Goal: Information Seeking & Learning: Learn about a topic

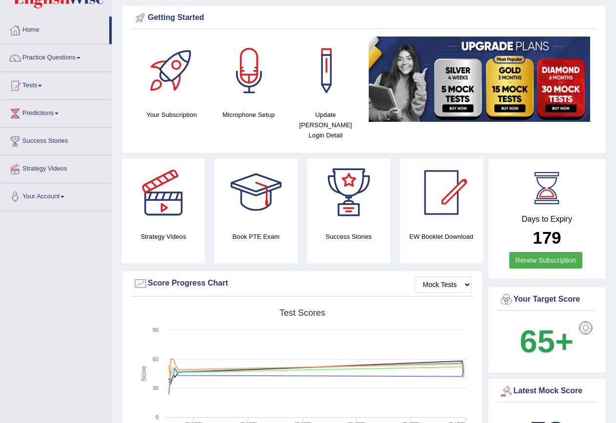
scroll to position [49, 0]
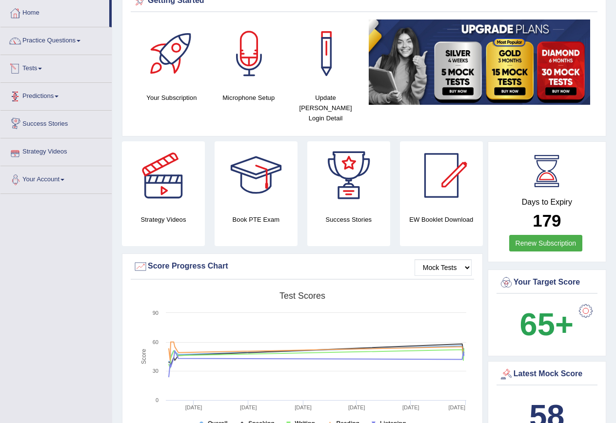
click at [44, 65] on link "Tests" at bounding box center [55, 67] width 111 height 24
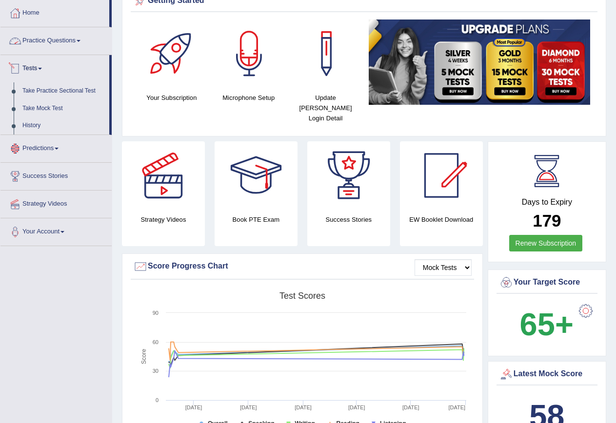
click at [58, 39] on link "Practice Questions" at bounding box center [55, 39] width 111 height 24
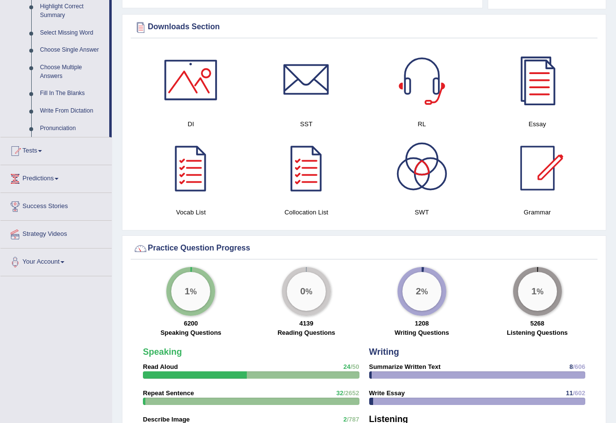
scroll to position [487, 0]
click at [41, 149] on link "Tests" at bounding box center [55, 149] width 111 height 24
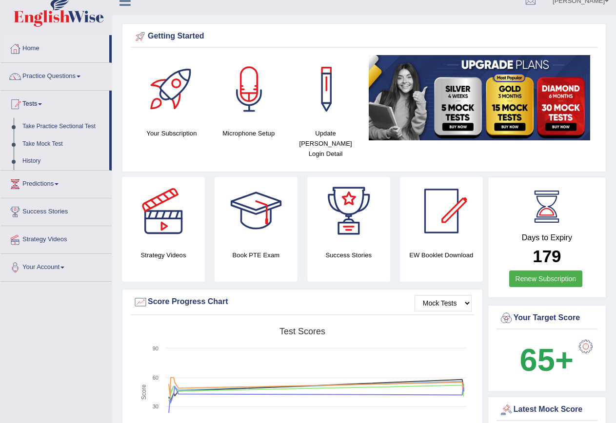
scroll to position [10, 0]
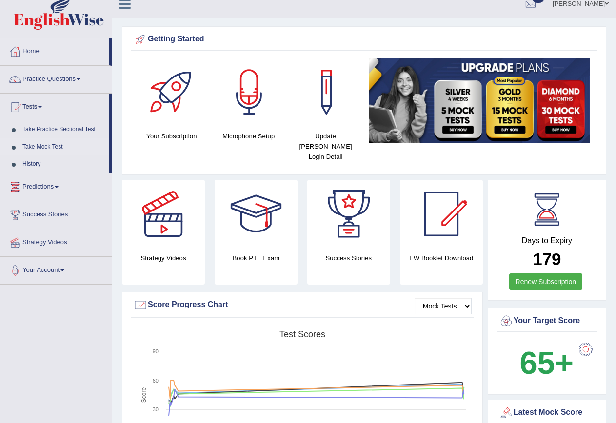
click at [58, 145] on link "Take Mock Test" at bounding box center [63, 147] width 91 height 18
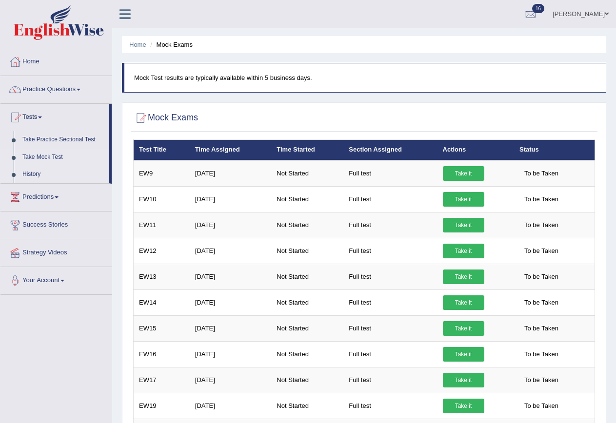
click at [34, 176] on link "History" at bounding box center [63, 175] width 91 height 18
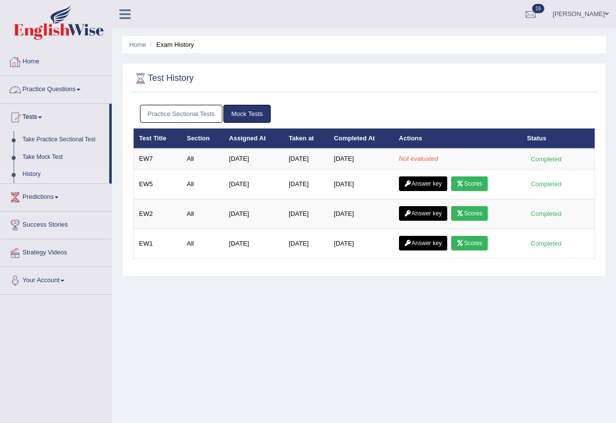
click at [55, 87] on link "Practice Questions" at bounding box center [55, 88] width 111 height 24
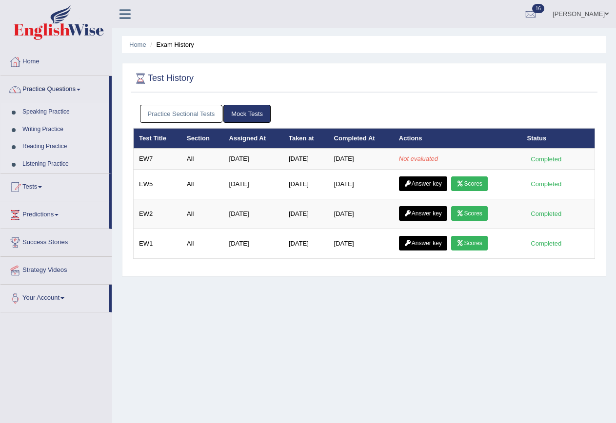
click at [44, 112] on link "Speaking Practice" at bounding box center [63, 112] width 91 height 18
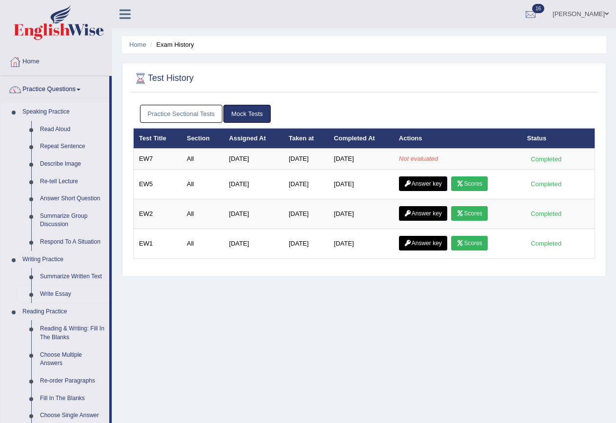
click at [57, 293] on link "Write Essay" at bounding box center [73, 295] width 74 height 18
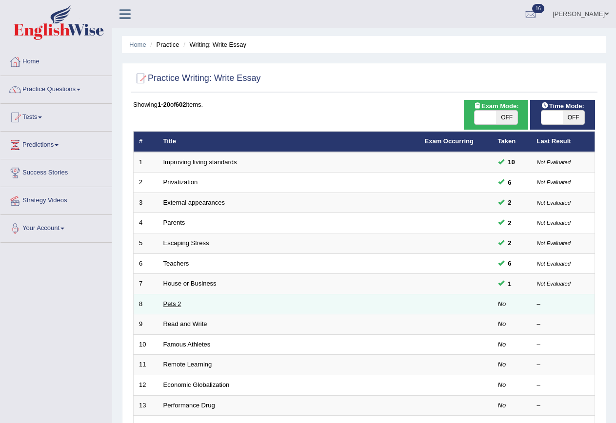
click at [173, 305] on link "Pets 2" at bounding box center [172, 303] width 18 height 7
click at [173, 304] on link "Pets 2" at bounding box center [172, 303] width 18 height 7
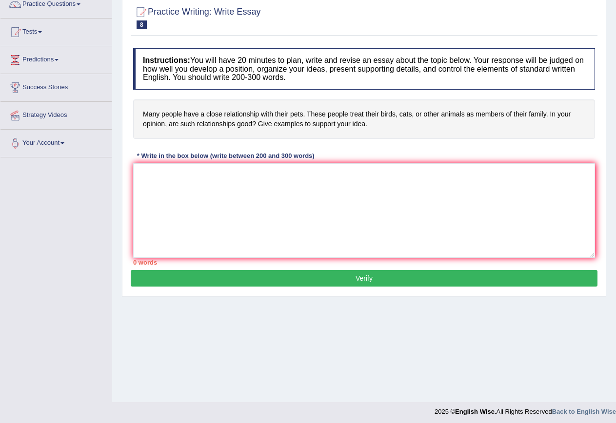
scroll to position [89, 0]
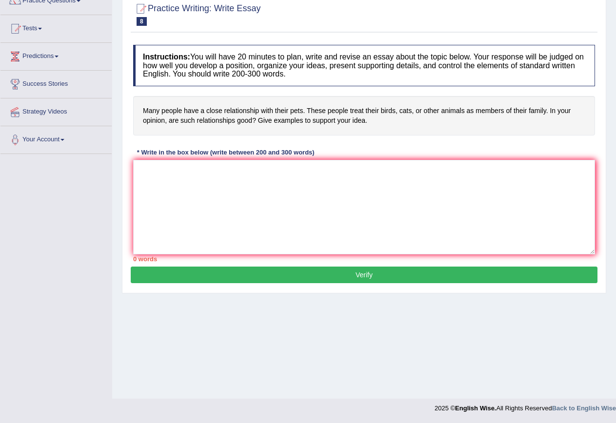
drag, startPoint x: 131, startPoint y: 135, endPoint x: 144, endPoint y: 165, distance: 31.9
click at [137, 152] on div "Instructions: You will have 20 minutes to plan, write and revise an essay about…" at bounding box center [364, 153] width 466 height 227
click at [144, 165] on textarea at bounding box center [364, 207] width 462 height 95
click at [385, 170] on textarea "The increasing influence of 0 has ignited numerous discussions. This matter is …" at bounding box center [364, 207] width 462 height 95
click at [417, 170] on textarea "The increasing influence of 0 has ignited numerous discussions. This matter is …" at bounding box center [364, 207] width 462 height 95
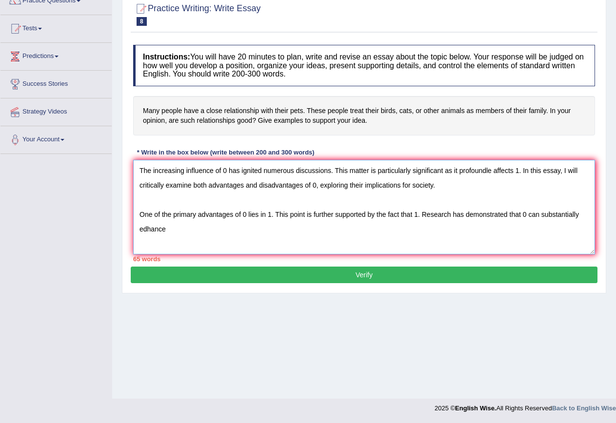
click at [146, 230] on textarea "The increasing influence of 0 has ignited numerous discussions. This matter is …" at bounding box center [364, 207] width 462 height 95
click at [171, 232] on textarea "The increasing influence of 0 has ignited numerous discussions. This matter is …" at bounding box center [364, 207] width 462 height 95
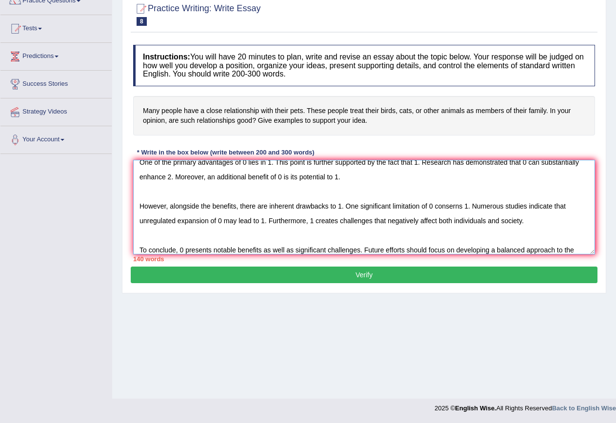
scroll to position [67, 0]
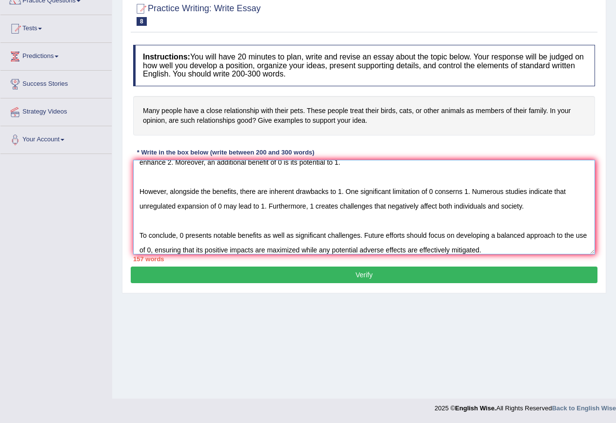
type textarea "The increasing influence of 0 has ignited numerous discussions. This matter is …"
click at [208, 272] on button "Verify" at bounding box center [364, 275] width 466 height 17
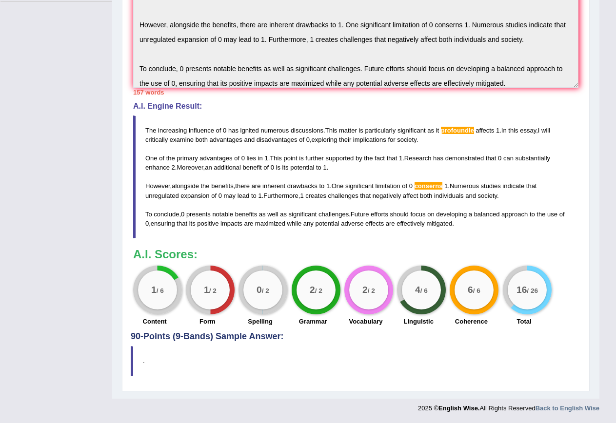
scroll to position [0, 0]
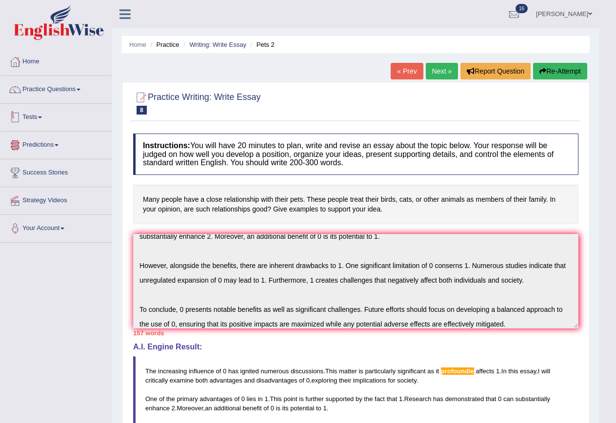
click at [43, 116] on link "Tests" at bounding box center [55, 116] width 111 height 24
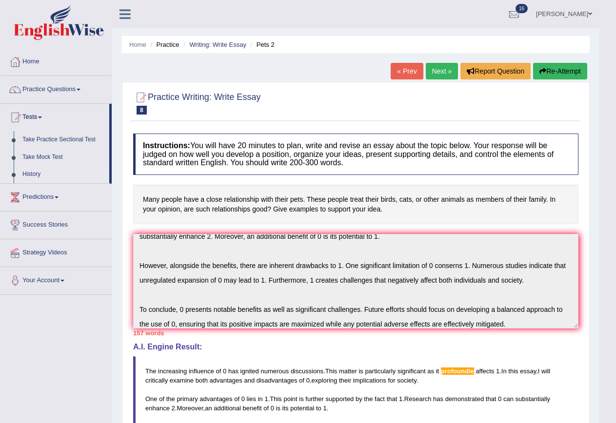
click at [31, 176] on link "History" at bounding box center [63, 175] width 91 height 18
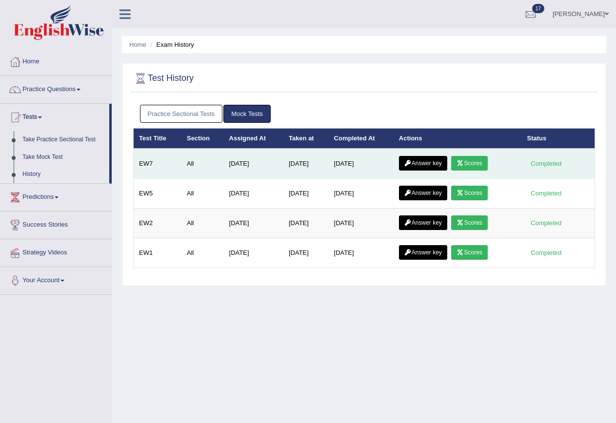
click at [475, 162] on link "Scores" at bounding box center [469, 163] width 36 height 15
click at [429, 162] on link "Answer key" at bounding box center [423, 163] width 48 height 15
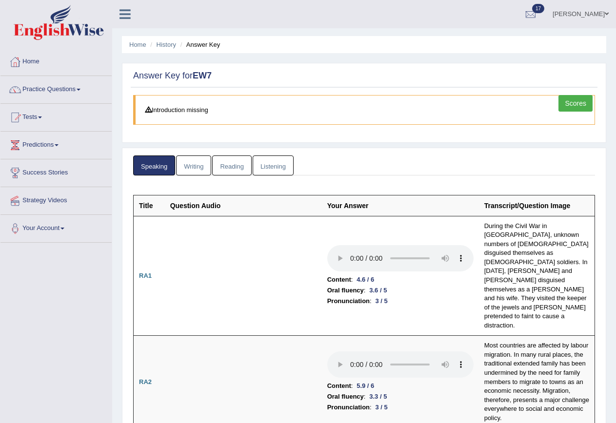
click at [232, 169] on link "Reading" at bounding box center [231, 165] width 39 height 20
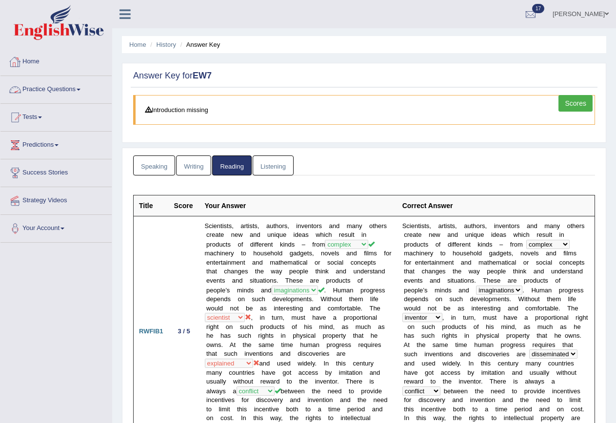
click at [578, 103] on link "Scores" at bounding box center [575, 103] width 34 height 17
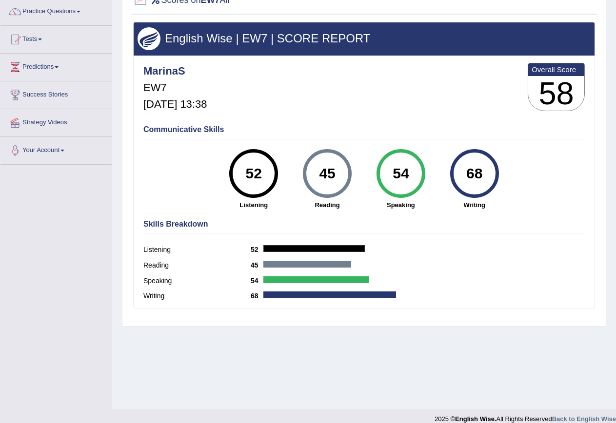
scroll to position [89, 0]
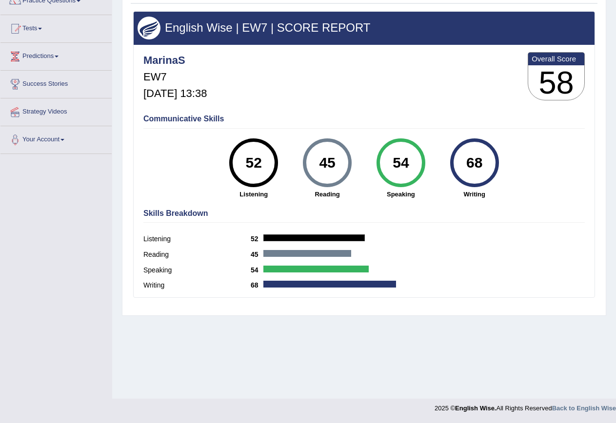
click at [424, 112] on div "Communicative Skills 52 Listening 45 Reading 54 Speaking 68 Writing" at bounding box center [364, 156] width 446 height 92
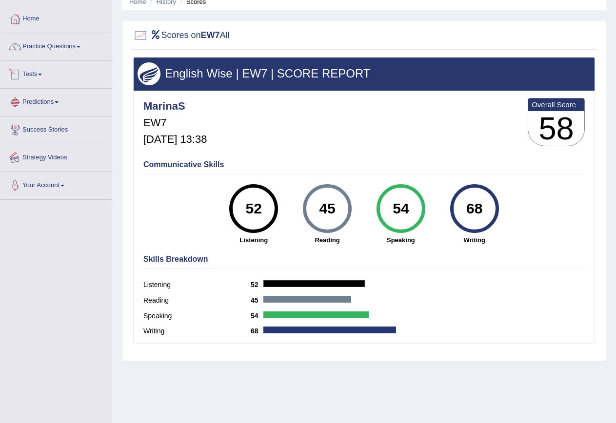
scroll to position [0, 0]
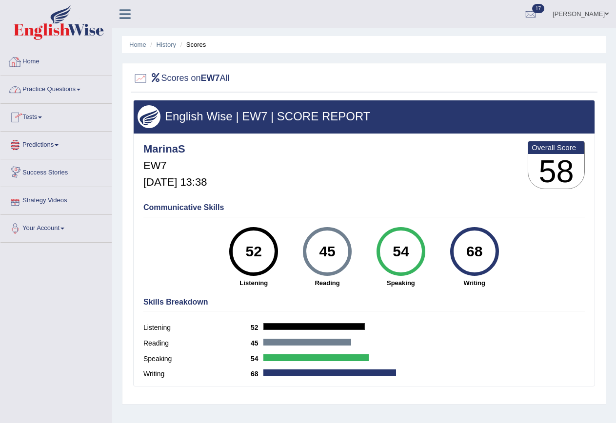
click at [30, 64] on link "Home" at bounding box center [55, 60] width 111 height 24
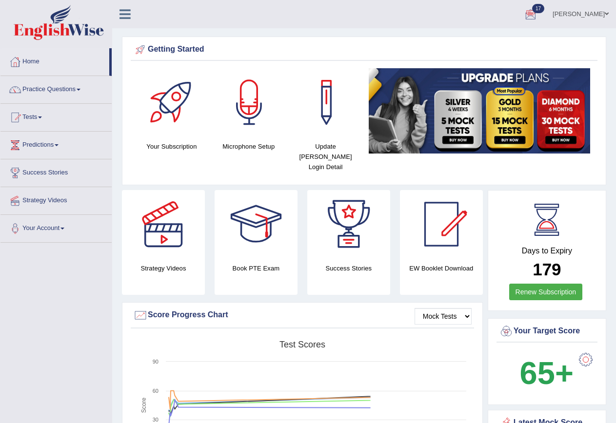
click at [607, 15] on span at bounding box center [606, 14] width 4 height 6
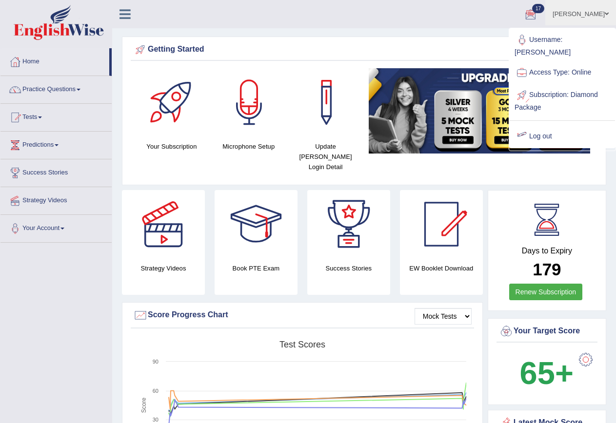
click at [546, 127] on link "Log out" at bounding box center [561, 136] width 105 height 22
